Goal: Task Accomplishment & Management: Complete application form

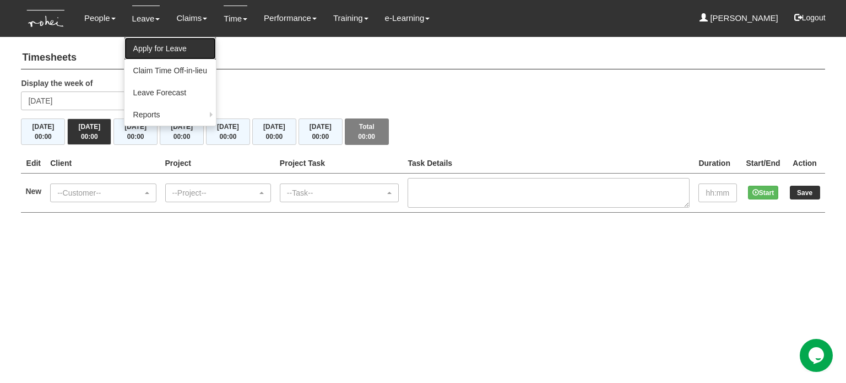
click at [157, 41] on link "Apply for Leave" at bounding box center [170, 48] width 91 height 22
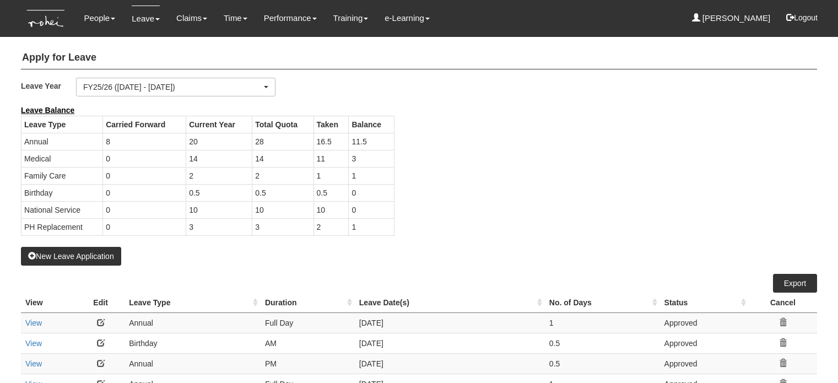
select select "50"
click at [110, 255] on button "New Leave Application" at bounding box center [71, 256] width 100 height 19
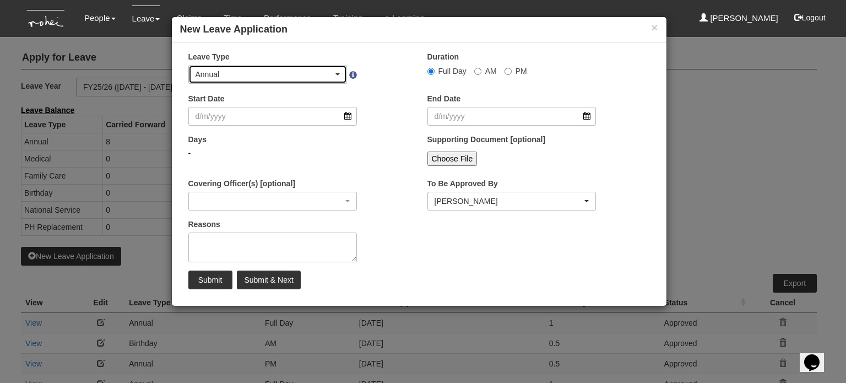
click at [223, 77] on div "Annual" at bounding box center [265, 74] width 138 height 11
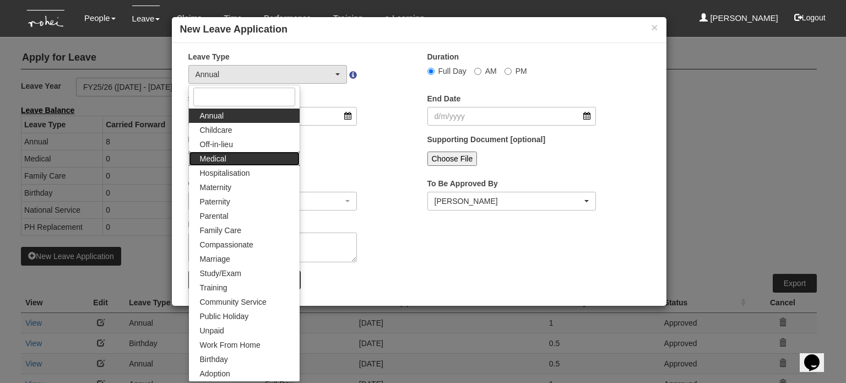
click at [231, 160] on link "Medical" at bounding box center [244, 159] width 111 height 14
select select "4"
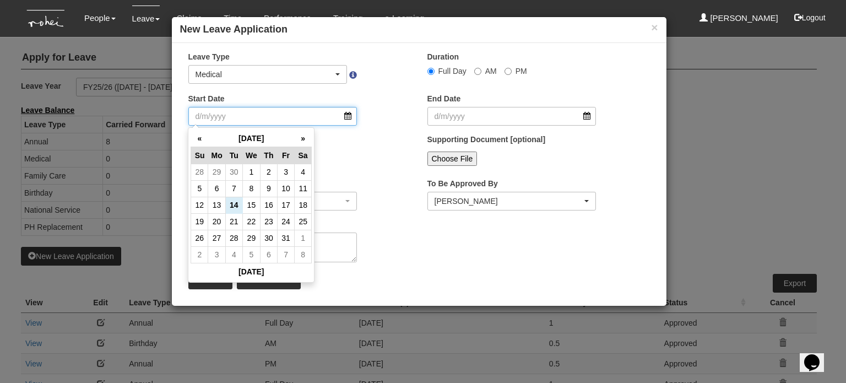
click at [230, 113] on input "Start Date" at bounding box center [272, 116] width 169 height 19
click at [216, 202] on td "13" at bounding box center [216, 205] width 17 height 17
type input "[DATE]"
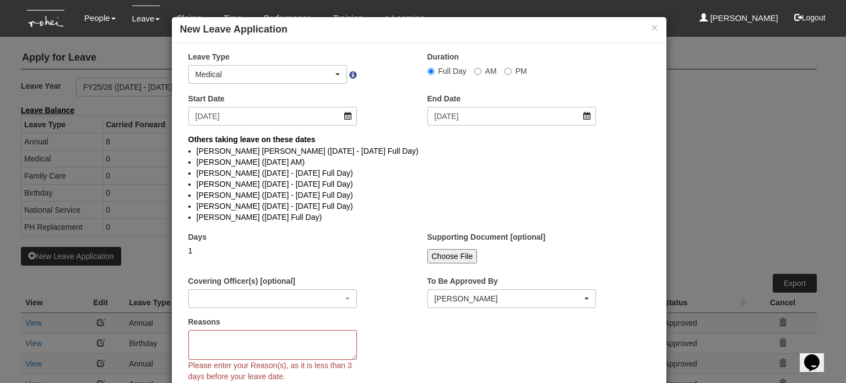
select select
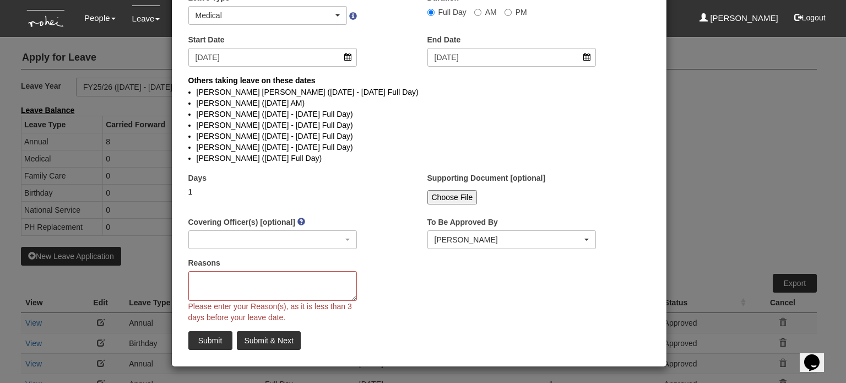
scroll to position [58, 0]
click at [273, 282] on textarea "Reasons" at bounding box center [272, 287] width 169 height 30
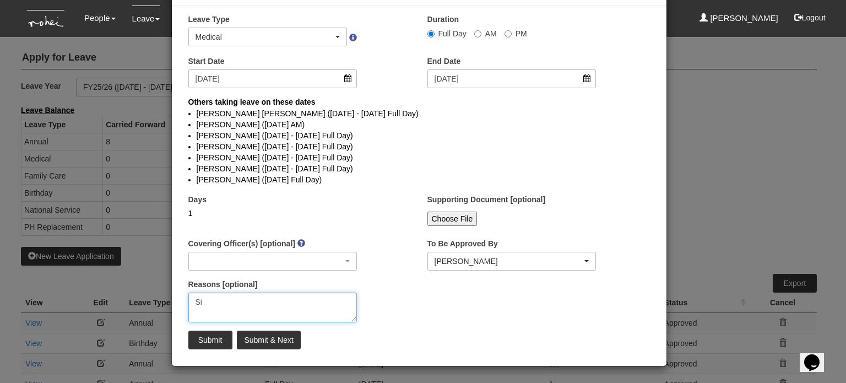
scroll to position [37, 0]
type textarea "Sick"
click at [380, 316] on div "Reasons [optional] Sick" at bounding box center [299, 305] width 239 height 52
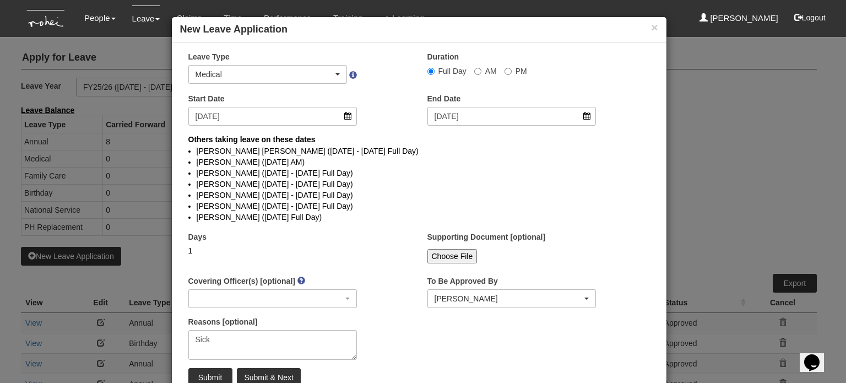
scroll to position [0, 0]
click at [212, 371] on input "Submit" at bounding box center [210, 377] width 44 height 19
select select "1"
select select
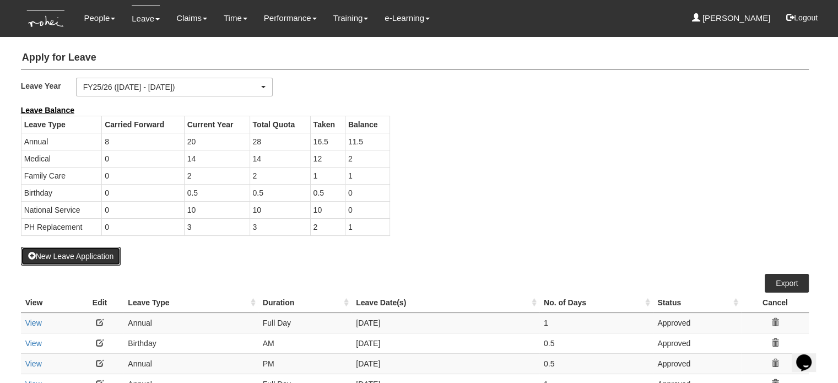
select select "50"
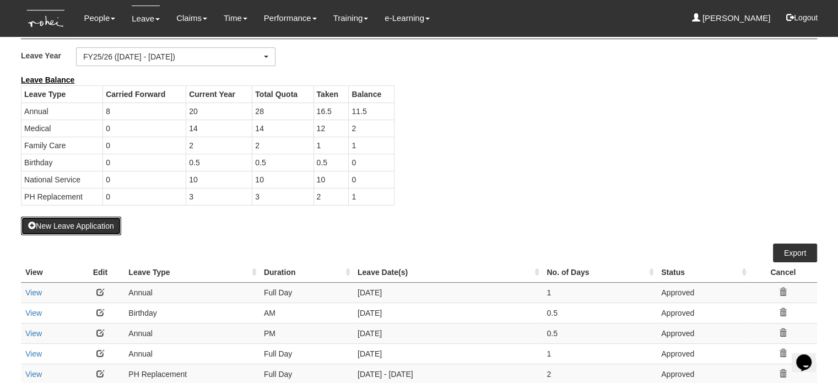
scroll to position [12, 0]
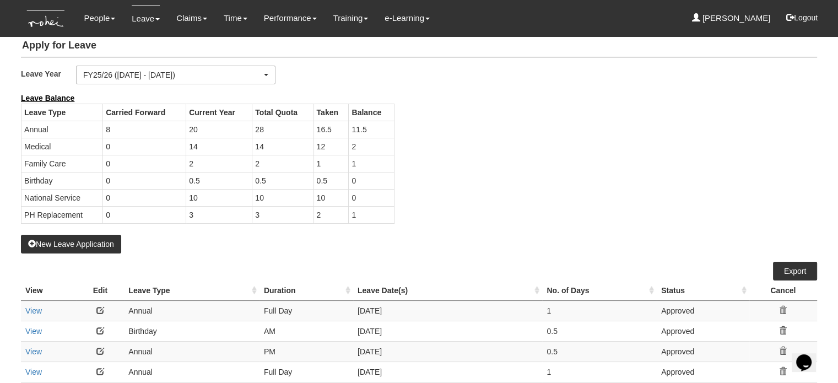
click at [504, 242] on div "New Leave Application" at bounding box center [419, 173] width 796 height 161
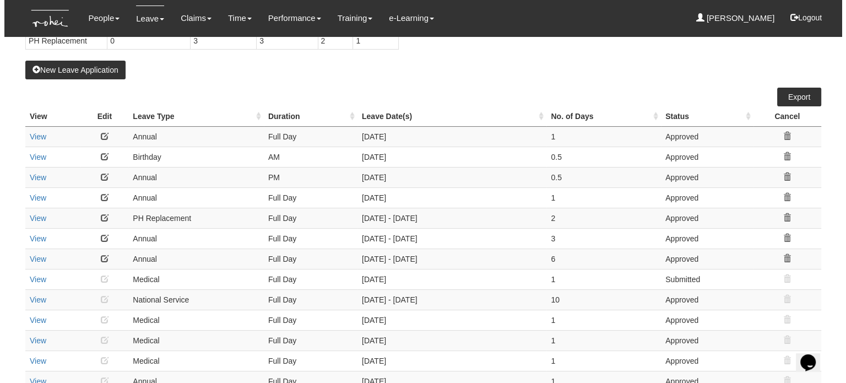
scroll to position [187, 0]
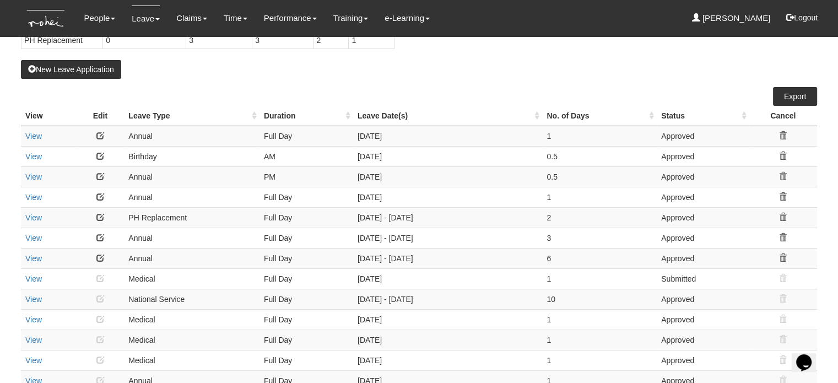
click at [101, 137] on link at bounding box center [100, 136] width 8 height 8
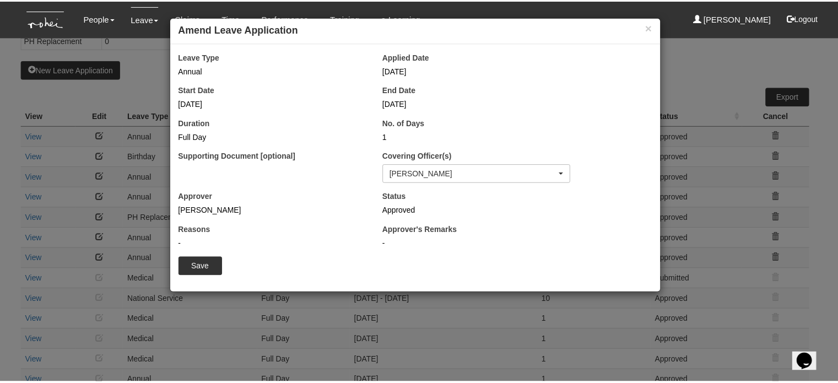
scroll to position [120, 0]
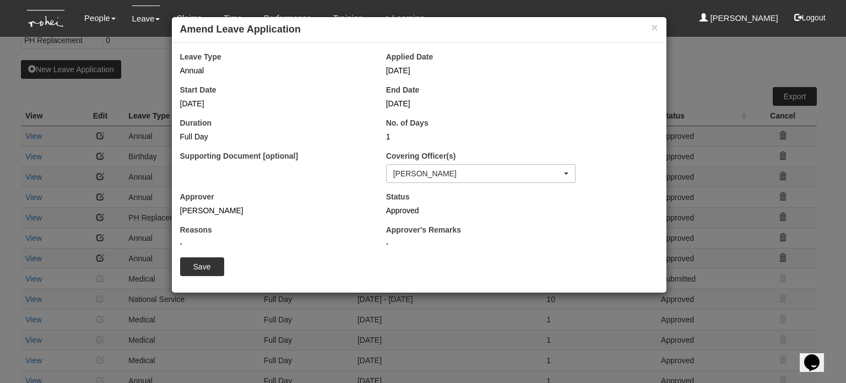
click at [194, 67] on div "Annual" at bounding box center [275, 70] width 190 height 11
click at [423, 165] on div "[PERSON_NAME]" at bounding box center [481, 174] width 188 height 18
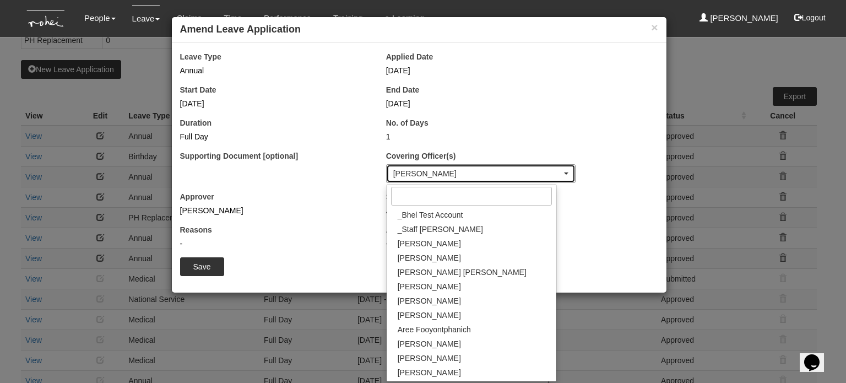
click at [423, 165] on div "[PERSON_NAME]" at bounding box center [481, 174] width 188 height 18
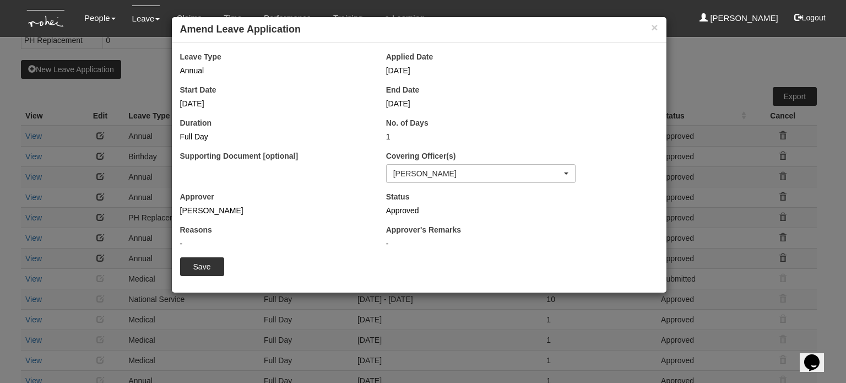
click at [177, 174] on div "Supporting Document [optional]" at bounding box center [275, 166] width 206 height 33
click at [216, 181] on div at bounding box center [275, 173] width 190 height 19
click at [652, 26] on button "×" at bounding box center [654, 27] width 7 height 12
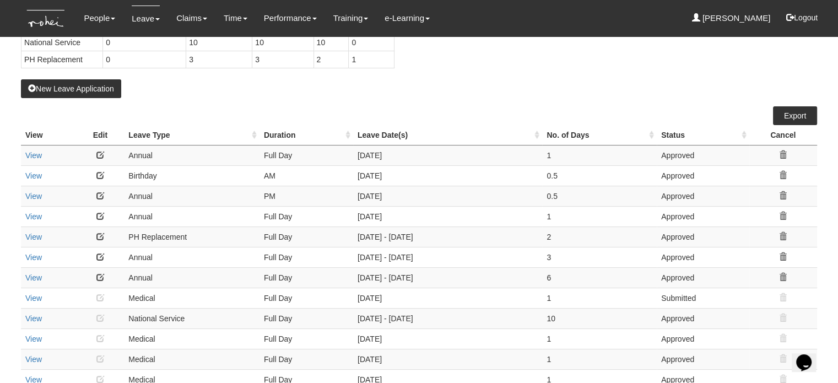
scroll to position [170, 0]
